Goal: Check status: Check status

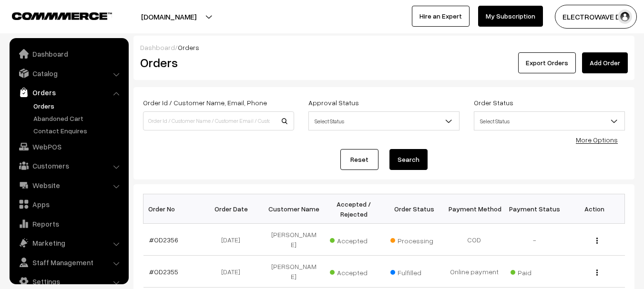
scroll to position [15, 0]
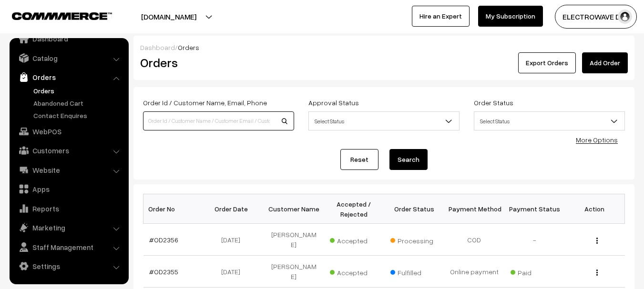
click at [168, 113] on input at bounding box center [218, 121] width 151 height 19
type input "OD2317"
click at [389, 149] on button "Search" at bounding box center [408, 159] width 38 height 21
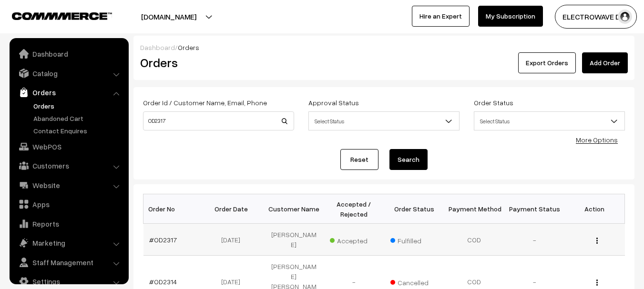
scroll to position [15, 0]
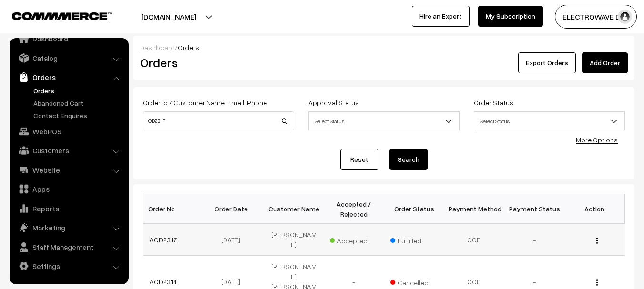
click at [162, 239] on link "#OD2317" at bounding box center [163, 240] width 28 height 8
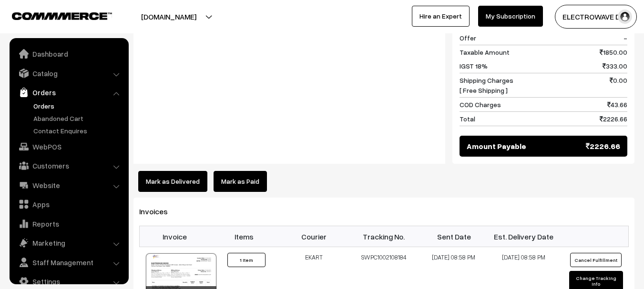
scroll to position [15, 0]
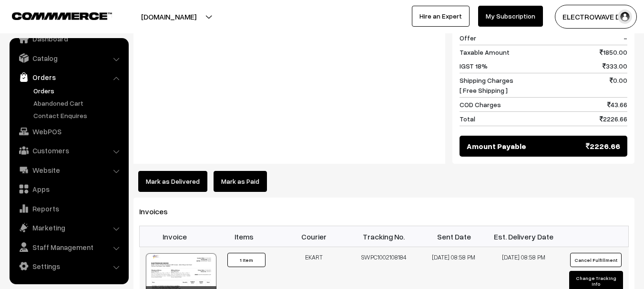
click at [389, 247] on td "SWPC1002108184" at bounding box center [384, 277] width 70 height 61
copy td "SWPC1002108184"
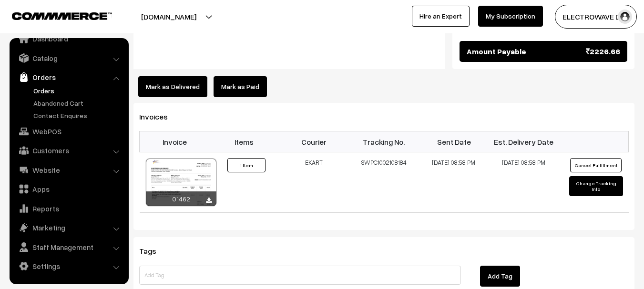
scroll to position [572, 0]
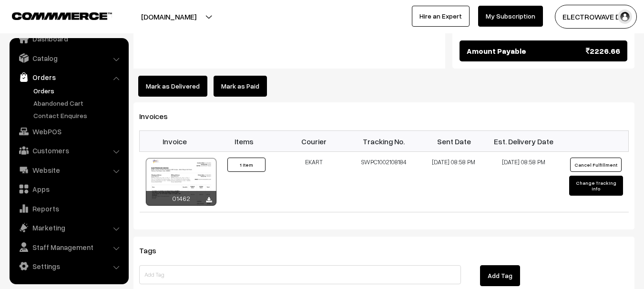
click at [42, 91] on link "Orders" at bounding box center [78, 91] width 94 height 10
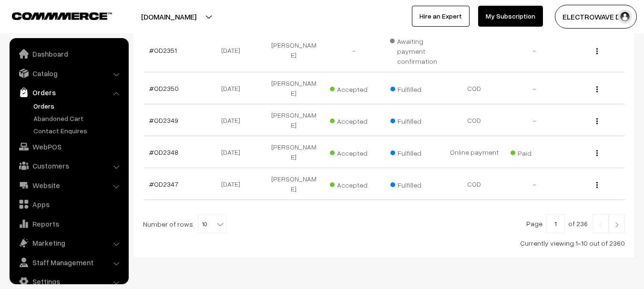
scroll to position [15, 0]
